Goal: Task Accomplishment & Management: Complete application form

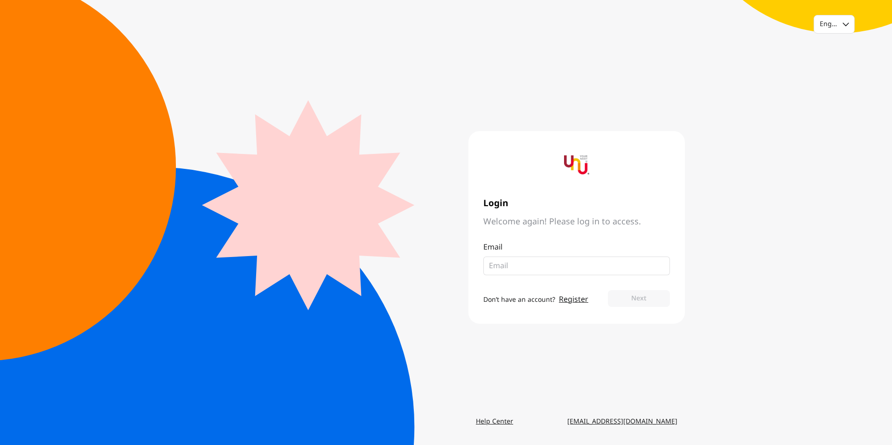
click at [508, 268] on input "email" at bounding box center [573, 265] width 168 height 11
click at [493, 265] on input "email" at bounding box center [573, 265] width 168 height 11
type input "sjbaik@ndrug.net"
click at [624, 298] on button "Next" at bounding box center [639, 298] width 62 height 17
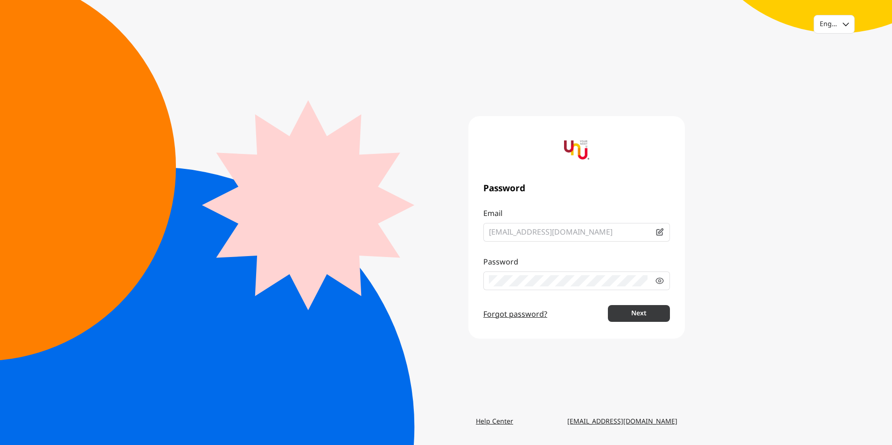
click at [639, 317] on button "Next" at bounding box center [639, 313] width 62 height 17
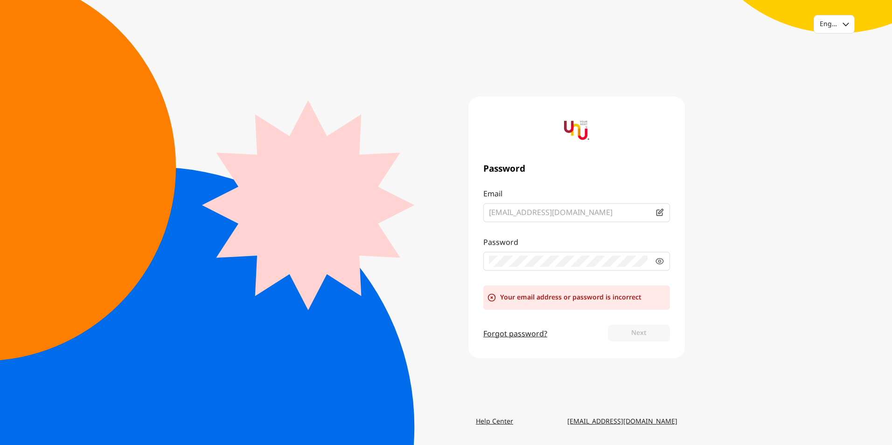
click at [660, 210] on icon at bounding box center [659, 212] width 9 height 9
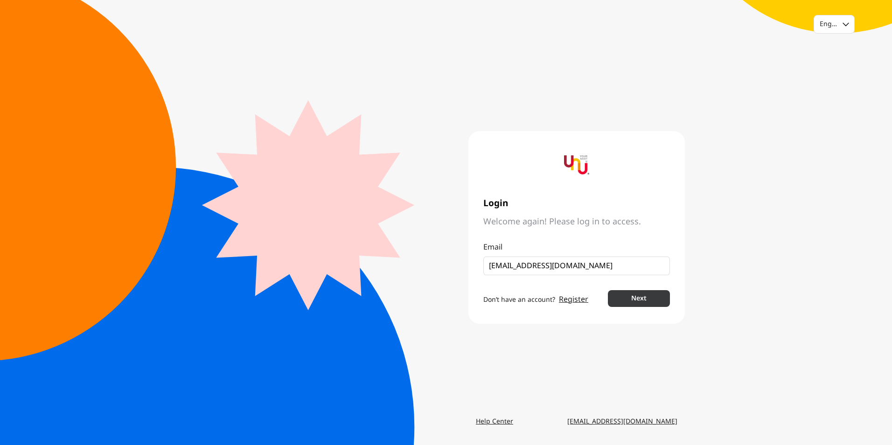
click at [642, 296] on button "Next" at bounding box center [639, 298] width 62 height 17
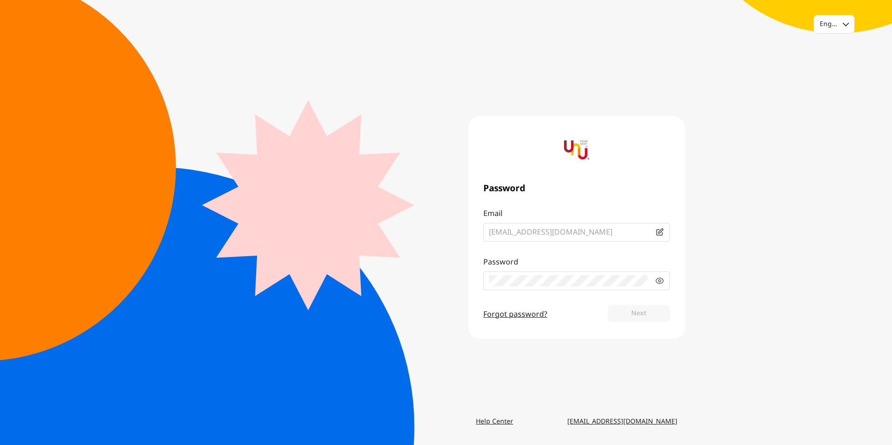
click at [517, 316] on form "Email sjbaik@ndrug.net Password Forgot password? Next" at bounding box center [576, 266] width 187 height 116
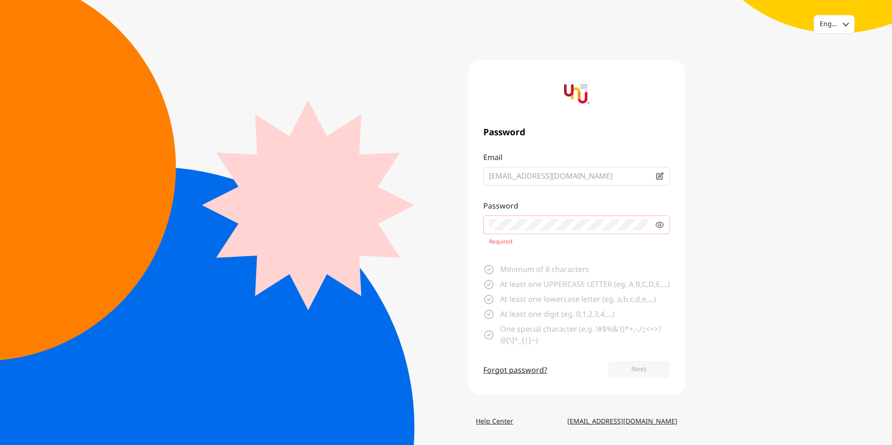
click at [763, 401] on div "English Password Email sjbaik@ndrug.net Password Required Minimum of 8 characte…" at bounding box center [446, 222] width 892 height 445
